Goal: Find specific page/section: Find specific page/section

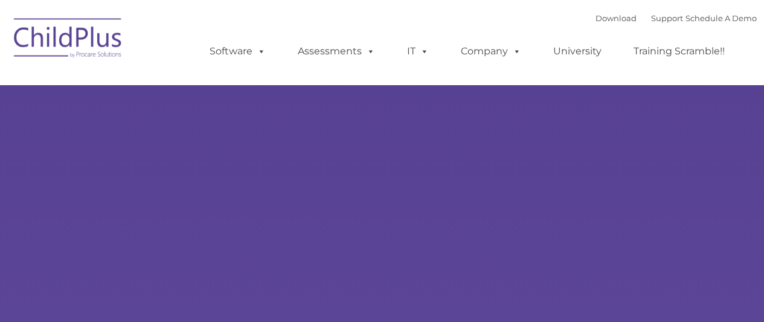
type input ""
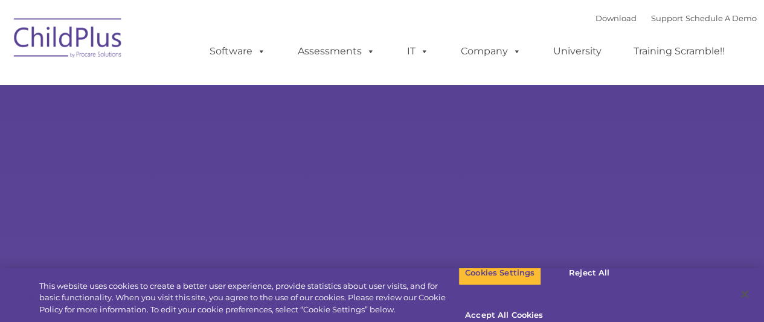
select select "MEDIUM"
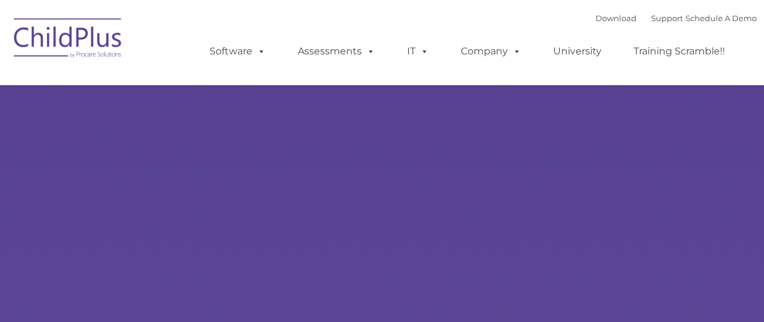
type input ""
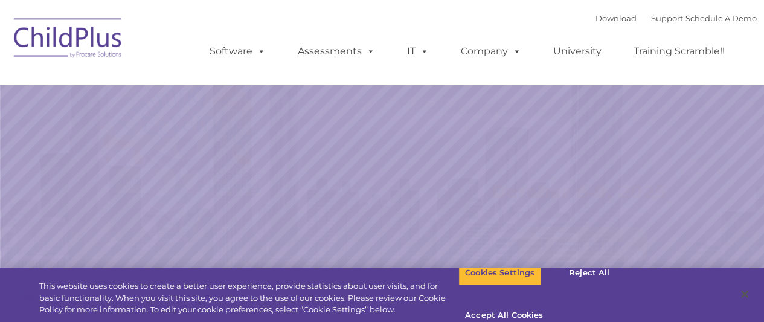
select select "MEDIUM"
